Goal: Task Accomplishment & Management: Manage account settings

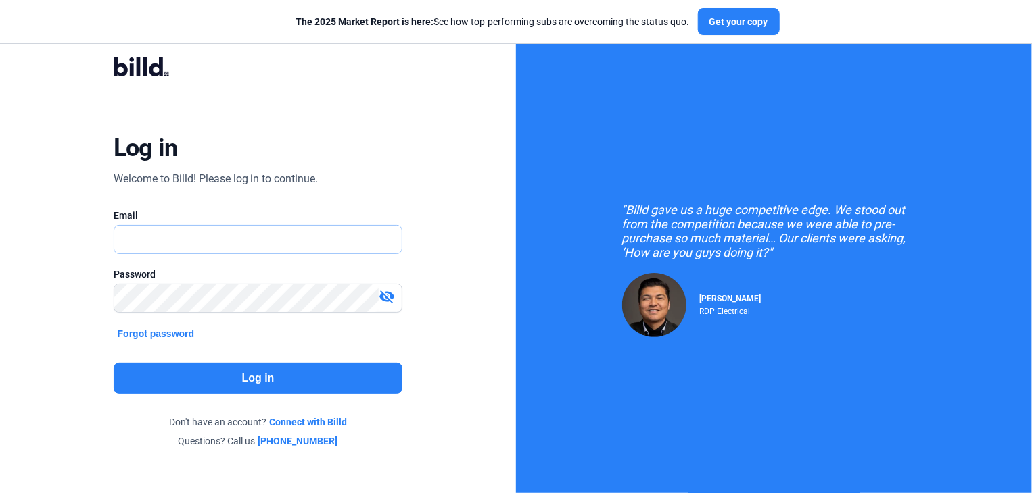
click at [183, 239] on input "text" at bounding box center [258, 240] width 288 height 28
type input "[EMAIL_ADDRESS][DOMAIN_NAME]"
click at [260, 373] on button "Log in" at bounding box center [258, 378] width 289 height 31
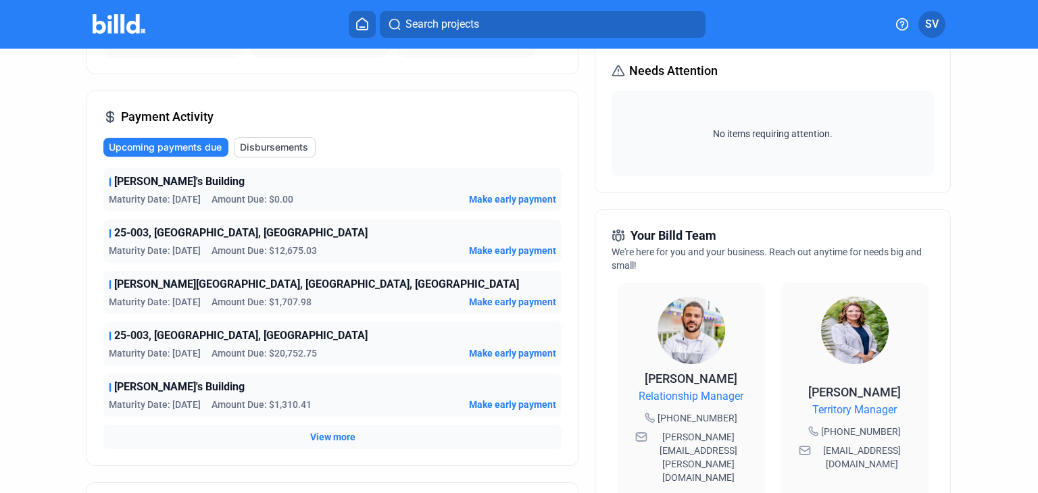
scroll to position [270, 0]
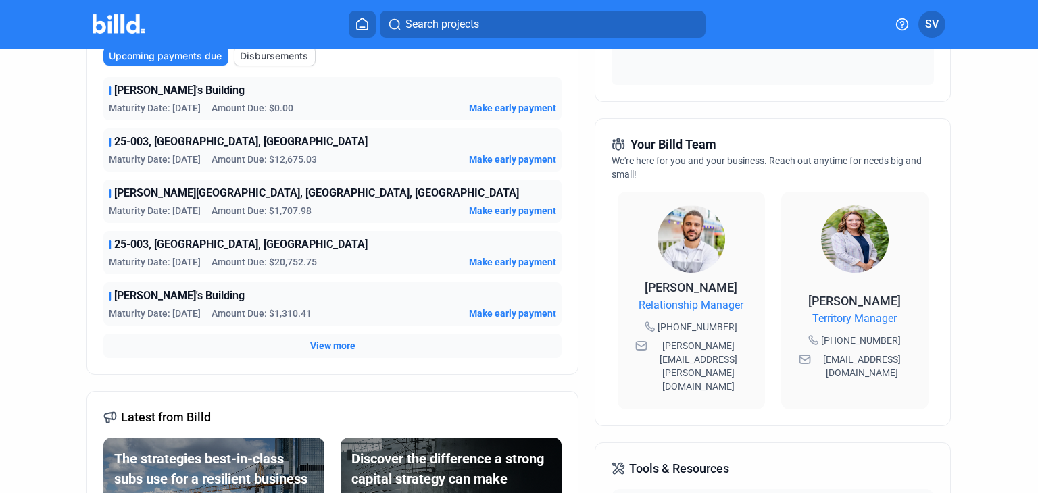
click at [327, 347] on span "View more" at bounding box center [332, 346] width 45 height 14
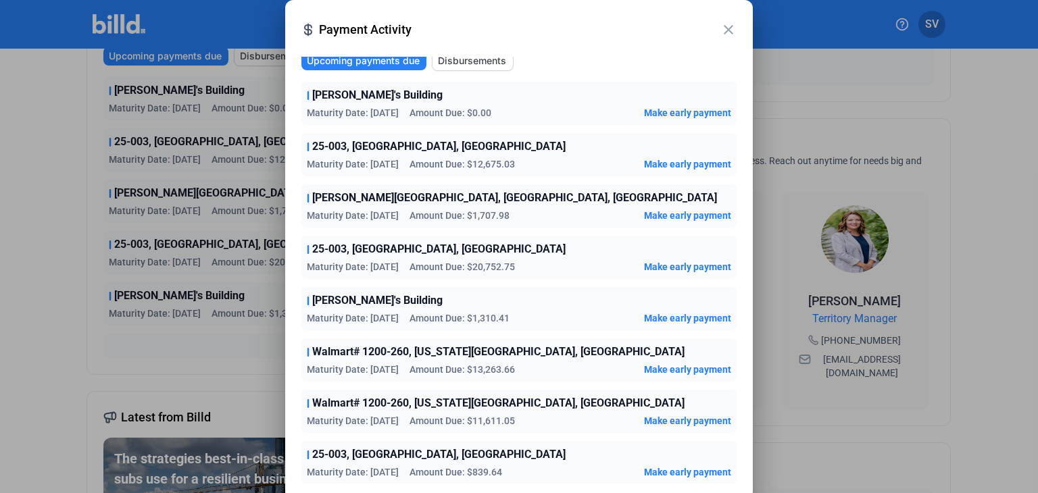
scroll to position [0, 0]
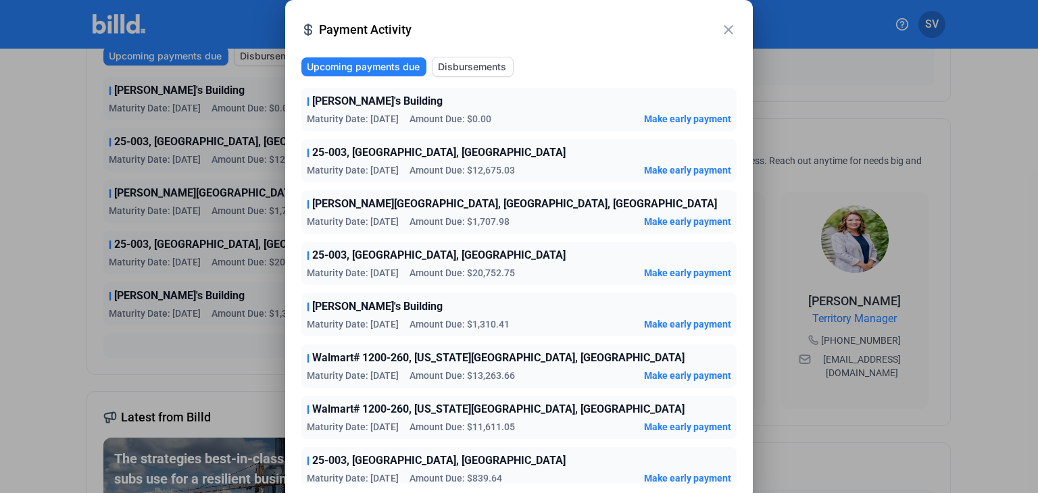
click at [727, 28] on mat-icon "close" at bounding box center [729, 30] width 16 height 16
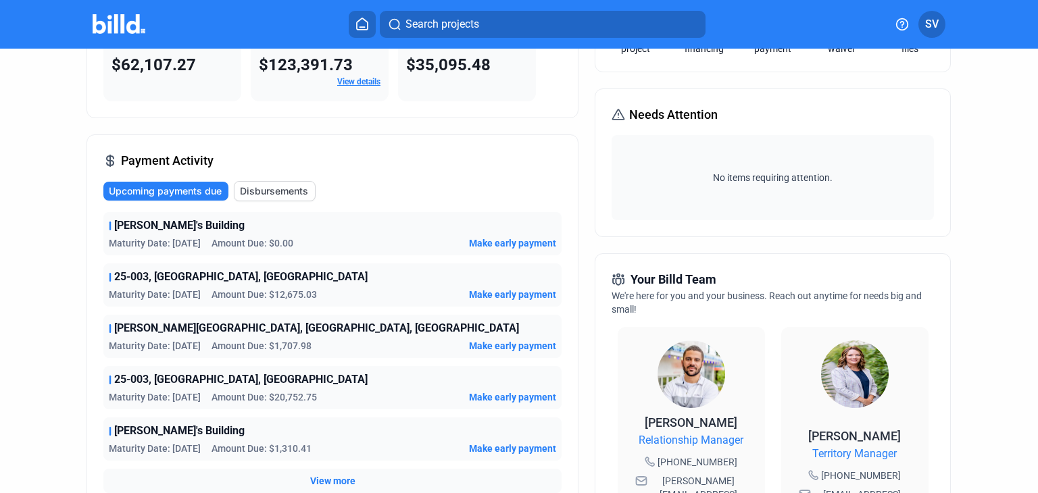
scroll to position [203, 0]
